Goal: Find specific page/section: Find specific page/section

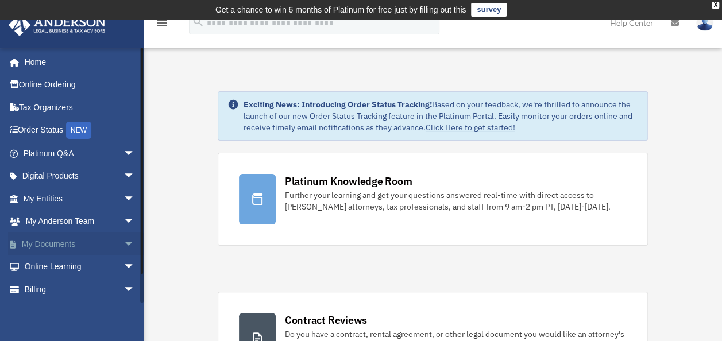
click at [61, 240] on link "My Documents arrow_drop_down" at bounding box center [80, 244] width 144 height 23
click at [124, 241] on span "arrow_drop_down" at bounding box center [135, 245] width 23 height 24
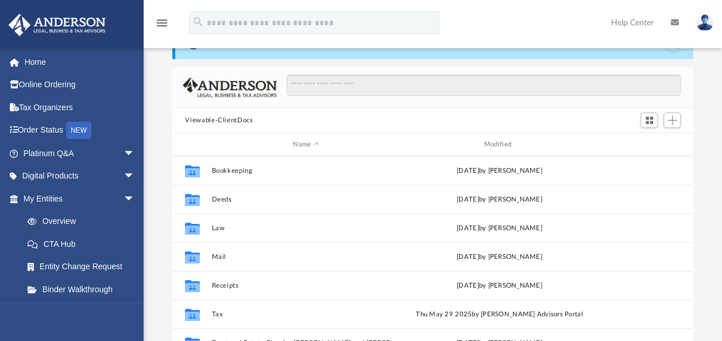
scroll to position [252, 511]
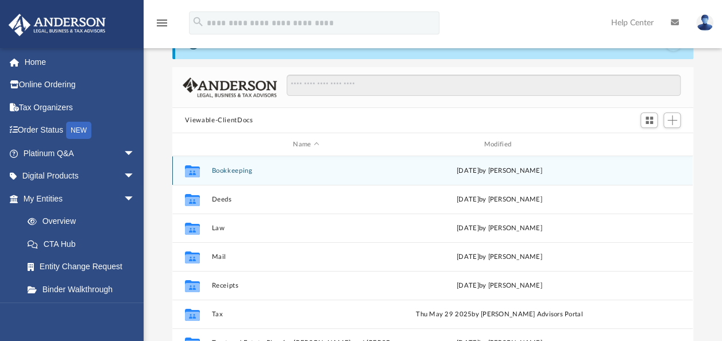
click at [226, 172] on button "Bookkeeping" at bounding box center [306, 170] width 188 height 7
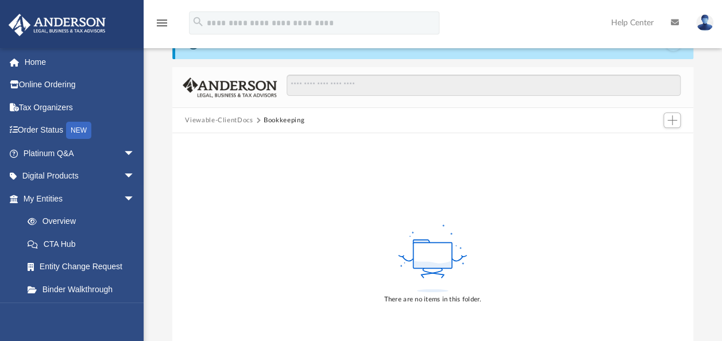
click at [194, 117] on button "Viewable-ClientDocs" at bounding box center [219, 120] width 68 height 10
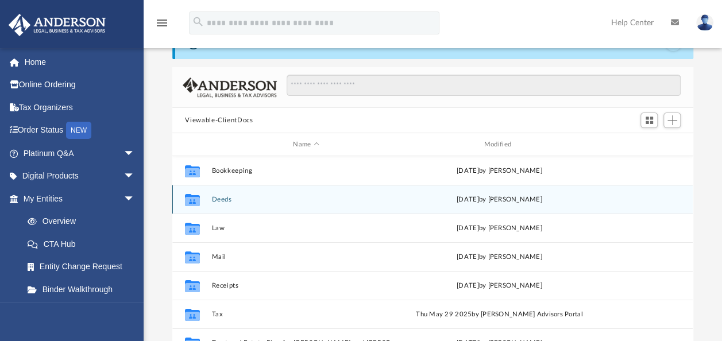
click at [227, 202] on button "Deeds" at bounding box center [306, 199] width 188 height 7
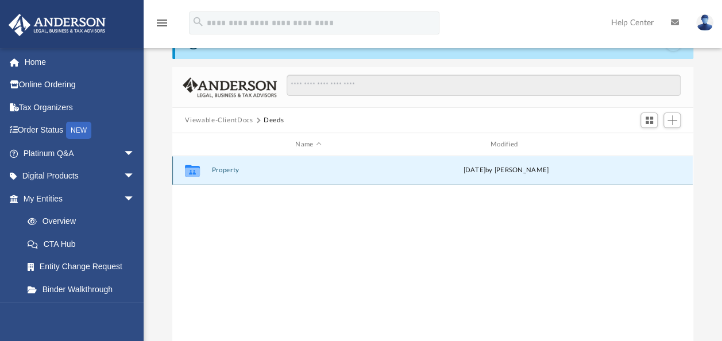
click at [231, 171] on button "Property" at bounding box center [308, 170] width 193 height 7
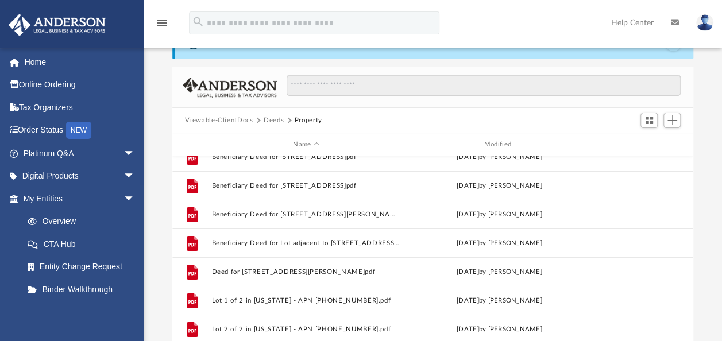
scroll to position [0, 0]
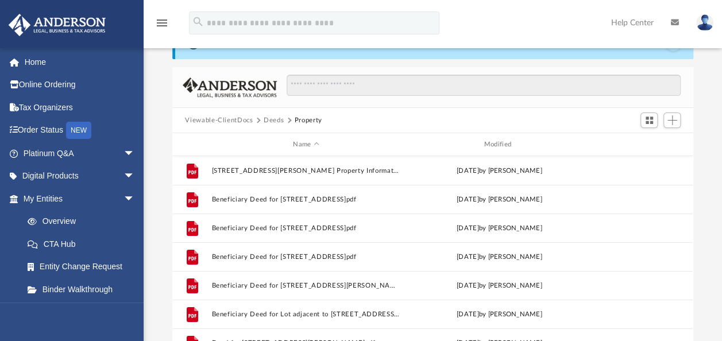
click at [229, 121] on button "Viewable-ClientDocs" at bounding box center [219, 120] width 68 height 10
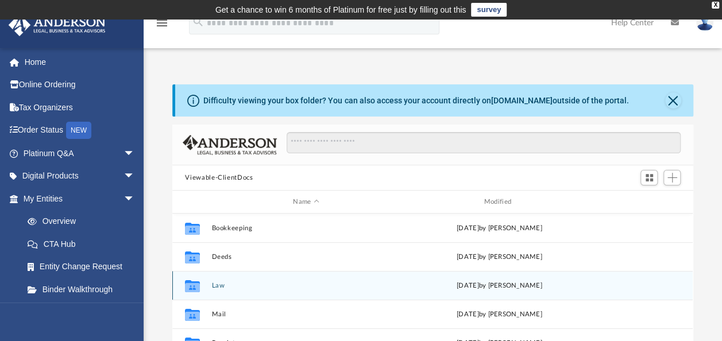
click at [219, 282] on button "Law" at bounding box center [306, 285] width 188 height 7
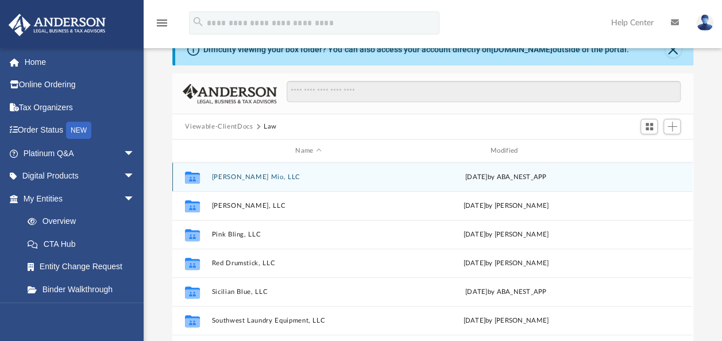
scroll to position [115, 0]
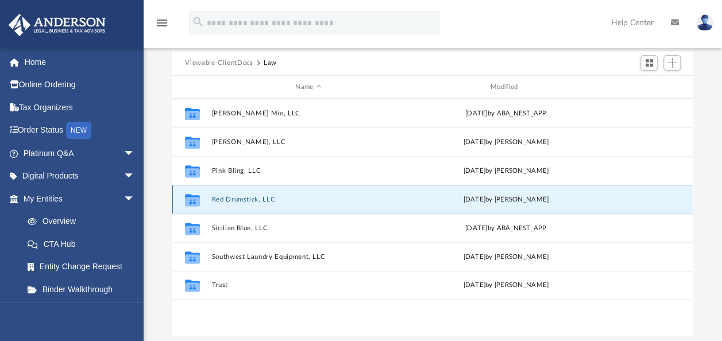
click at [240, 198] on button "Red Drumstick, LLC" at bounding box center [308, 199] width 193 height 7
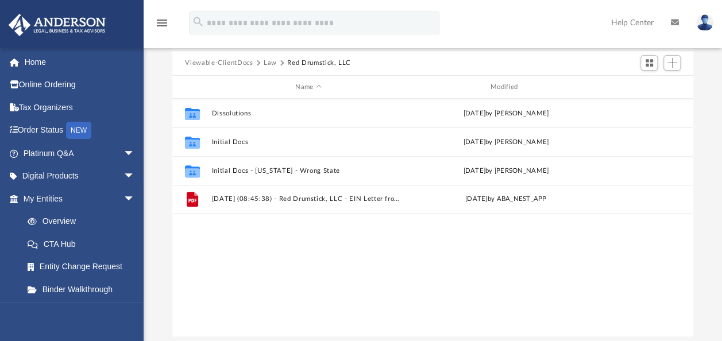
click at [270, 63] on button "Law" at bounding box center [270, 63] width 13 height 10
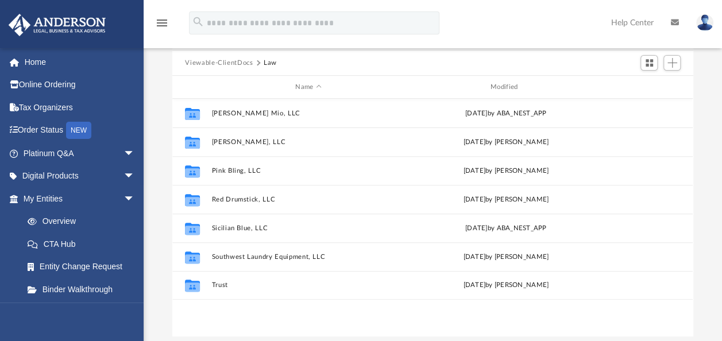
click at [701, 24] on img at bounding box center [704, 22] width 17 height 17
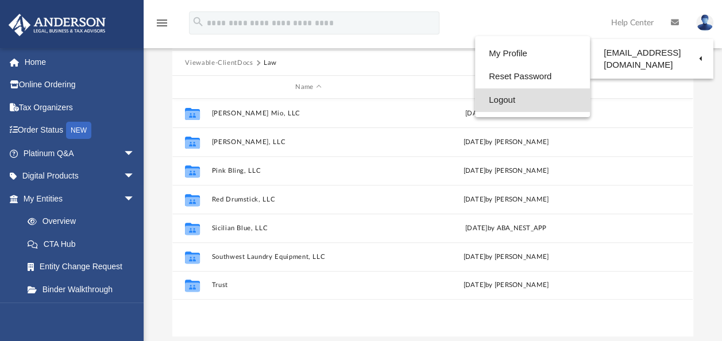
click at [514, 102] on link "Logout" at bounding box center [532, 100] width 115 height 24
